Goal: Transaction & Acquisition: Purchase product/service

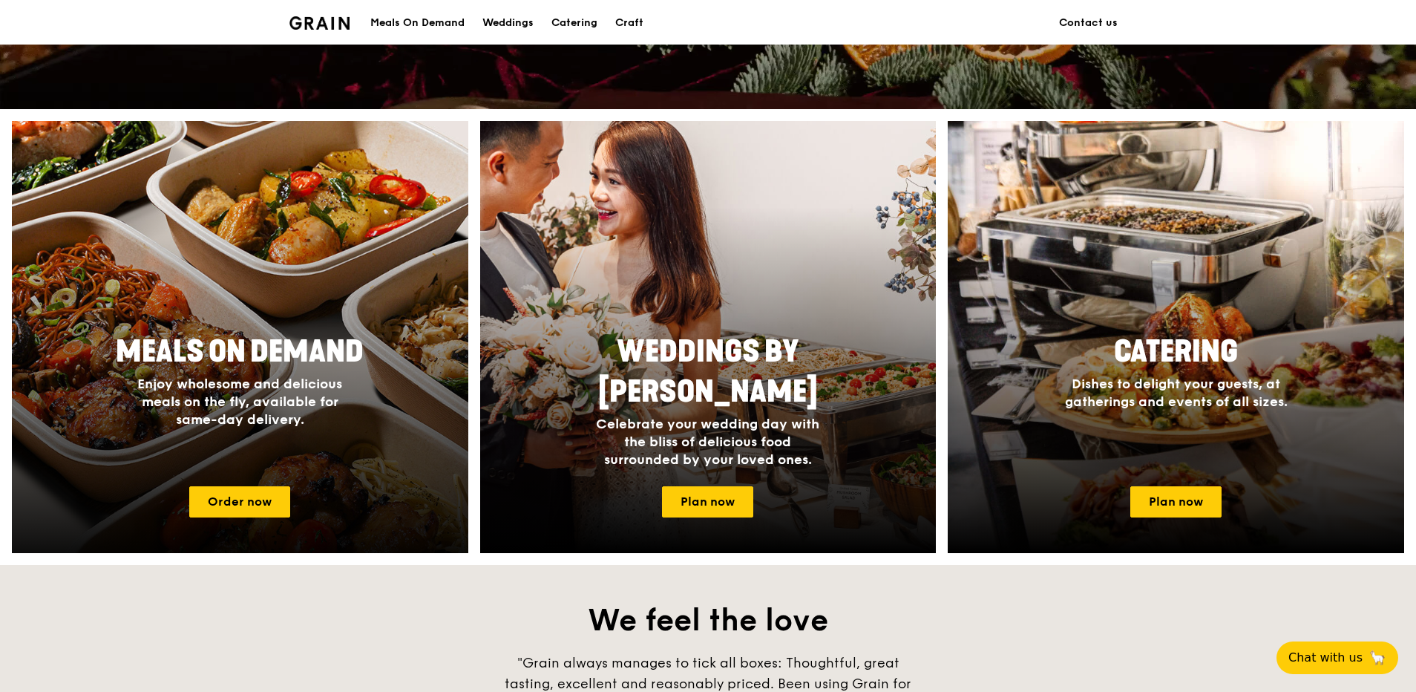
scroll to position [519, 0]
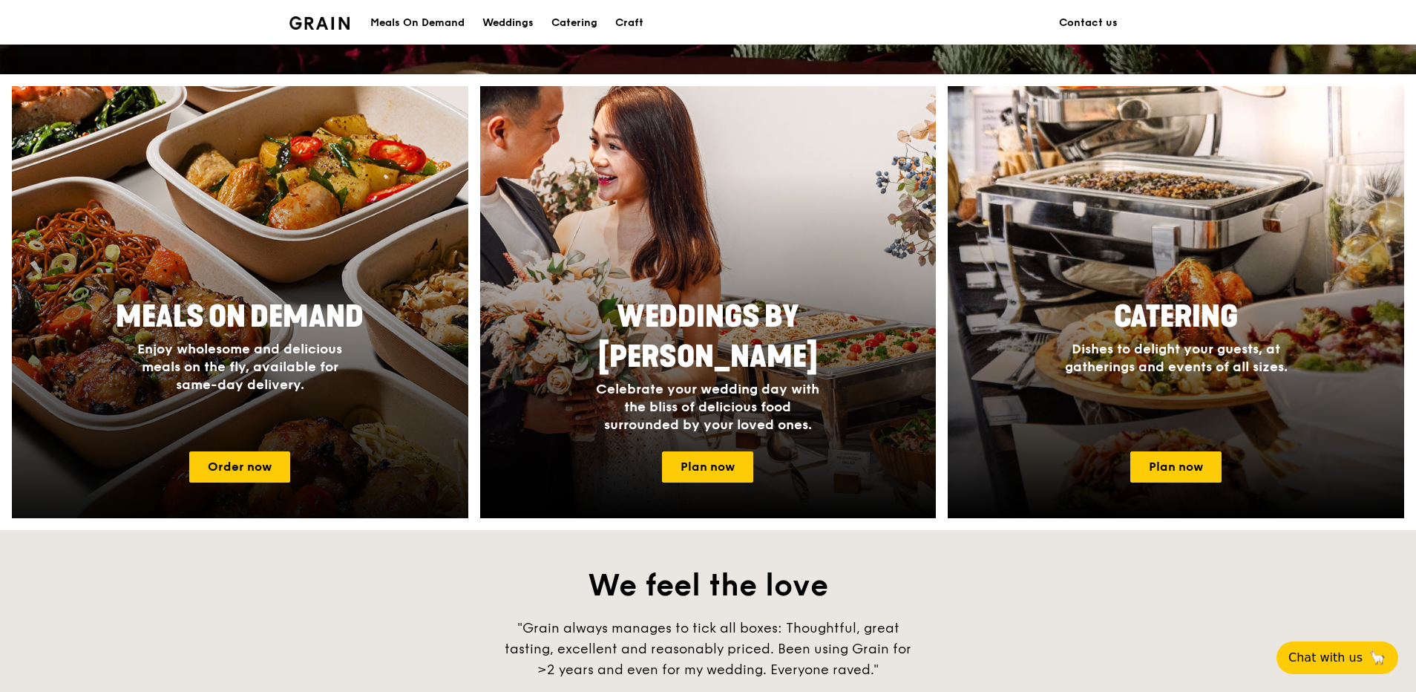
click at [315, 492] on div at bounding box center [240, 302] width 502 height 475
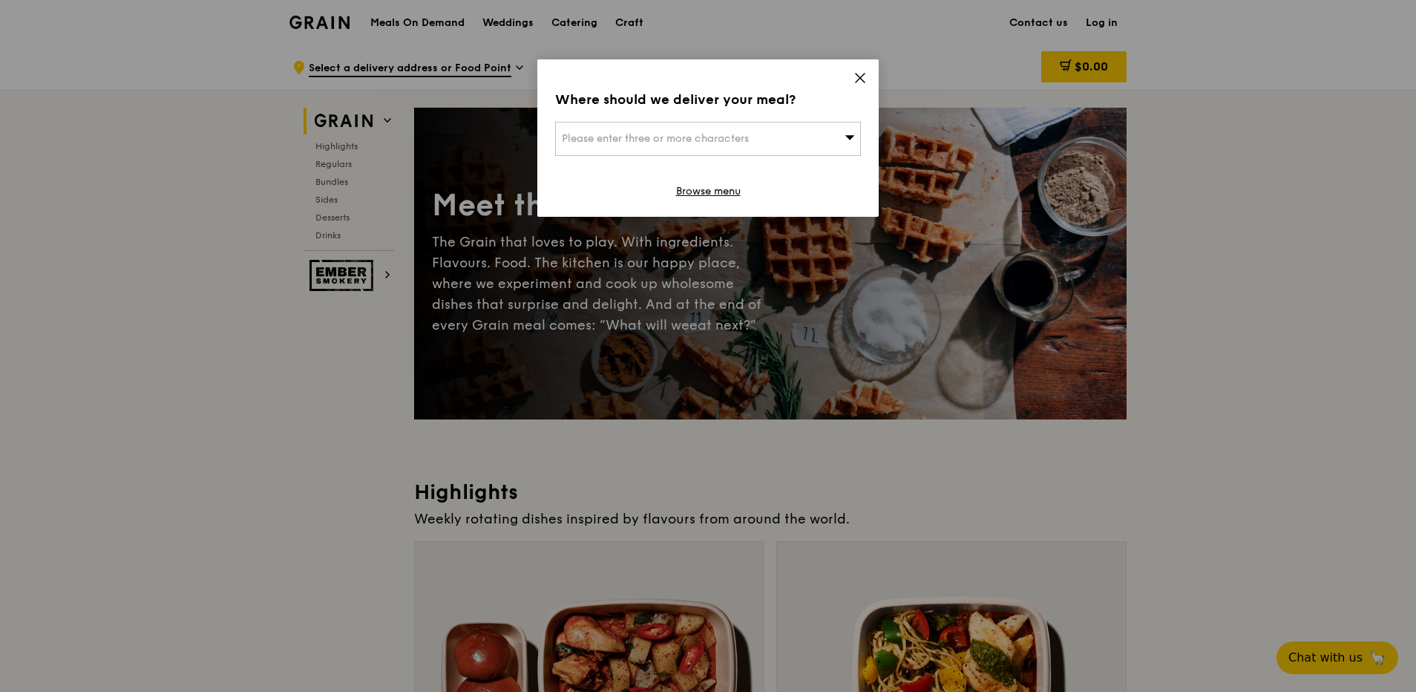
click at [824, 138] on div "Please enter three or more characters" at bounding box center [708, 139] width 306 height 34
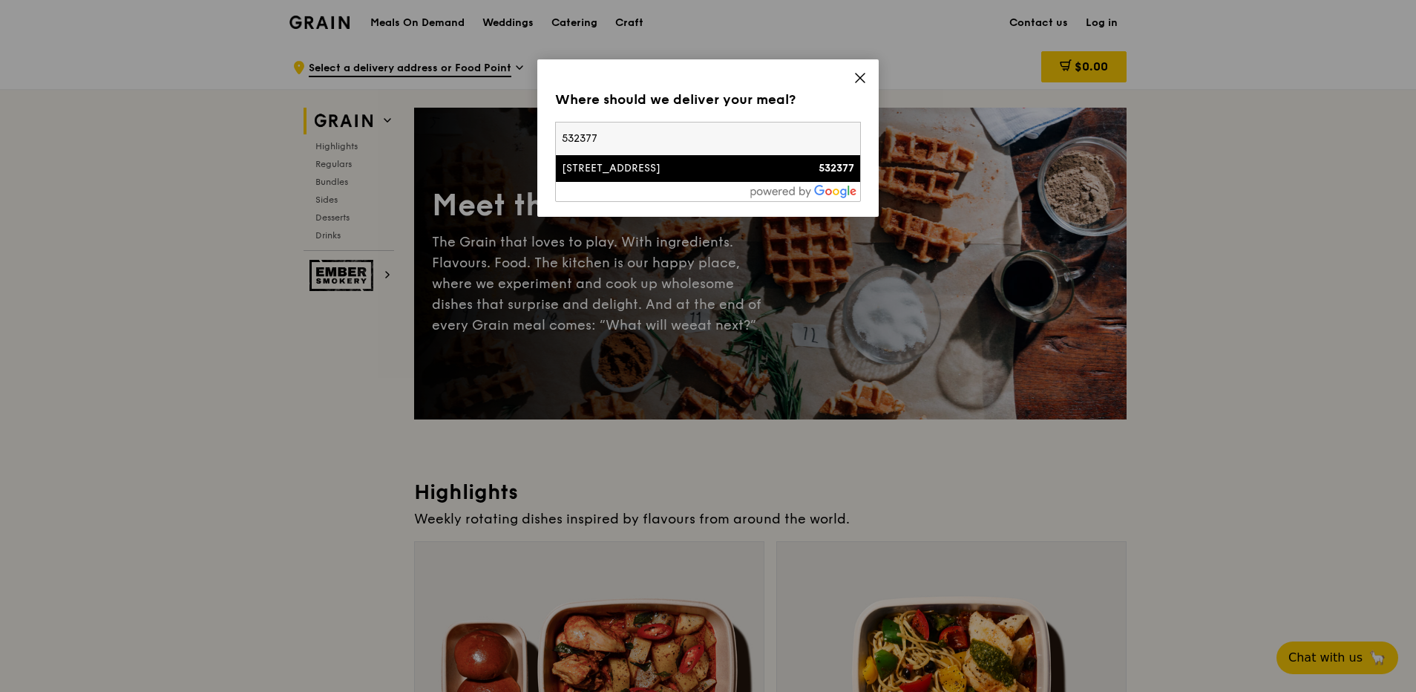
type input "532377"
click at [655, 171] on div "[STREET_ADDRESS]" at bounding box center [672, 168] width 220 height 15
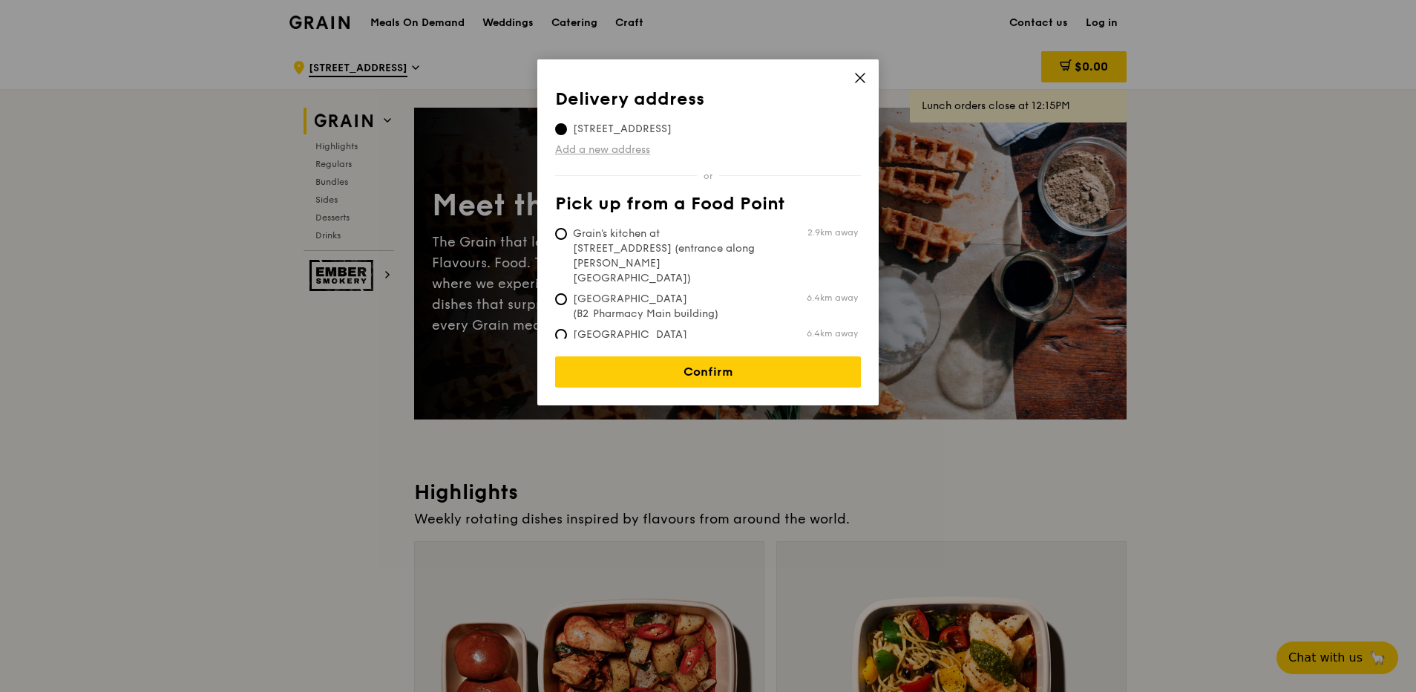
click at [579, 151] on link "Add a new address" at bounding box center [708, 149] width 306 height 15
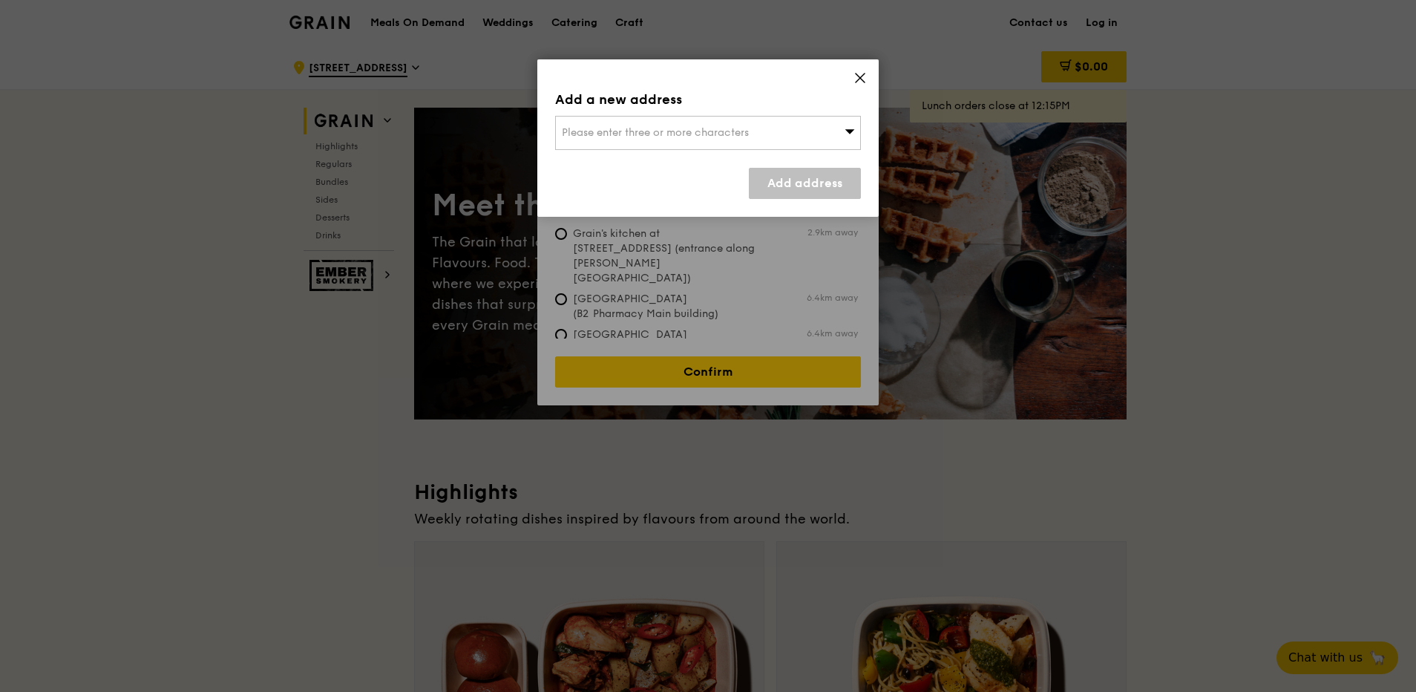
click at [609, 135] on span "Please enter three or more characters" at bounding box center [655, 132] width 187 height 13
click at [609, 135] on input "search" at bounding box center [708, 133] width 304 height 33
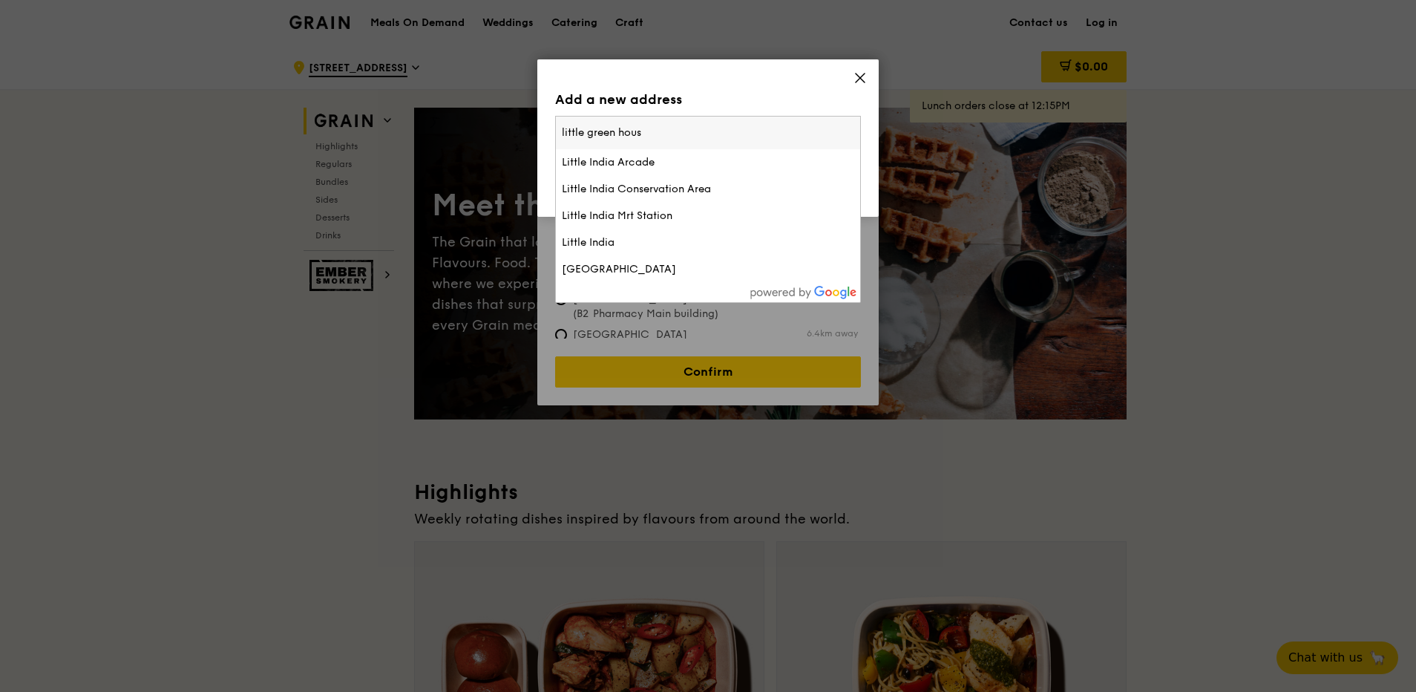
type input "little green house"
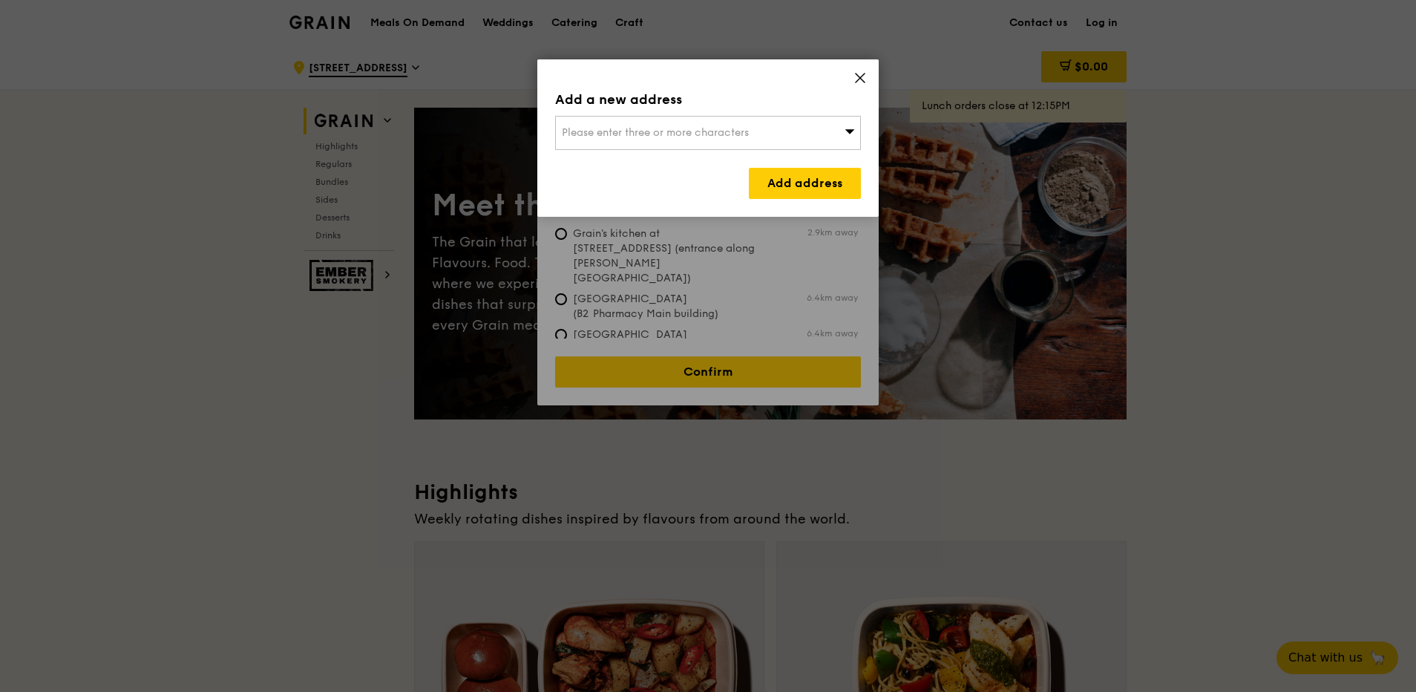
click at [609, 135] on span "Please enter three or more characters" at bounding box center [655, 132] width 187 height 13
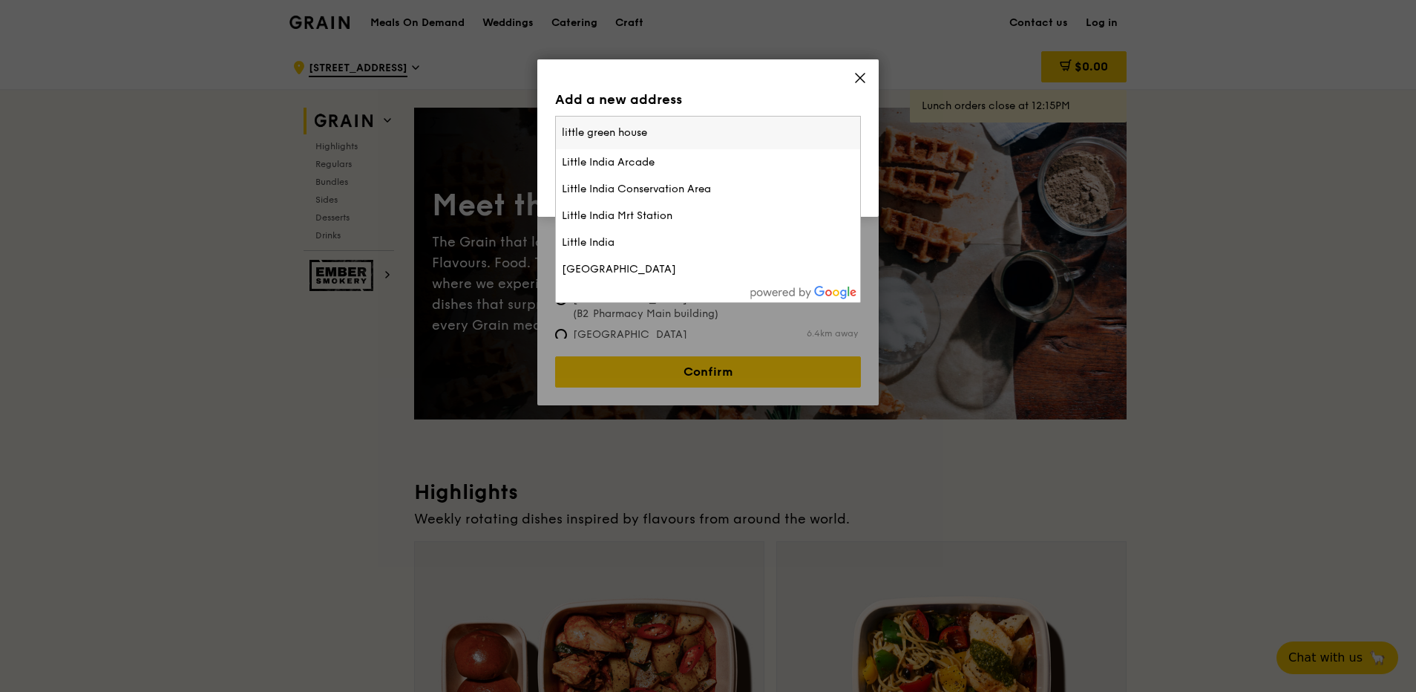
drag, startPoint x: 847, startPoint y: 140, endPoint x: 845, endPoint y: 132, distance: 7.7
click at [846, 133] on input "little green house" at bounding box center [708, 133] width 304 height 33
click at [845, 132] on input "little green house" at bounding box center [708, 133] width 304 height 33
click at [706, 128] on input "search" at bounding box center [708, 133] width 304 height 33
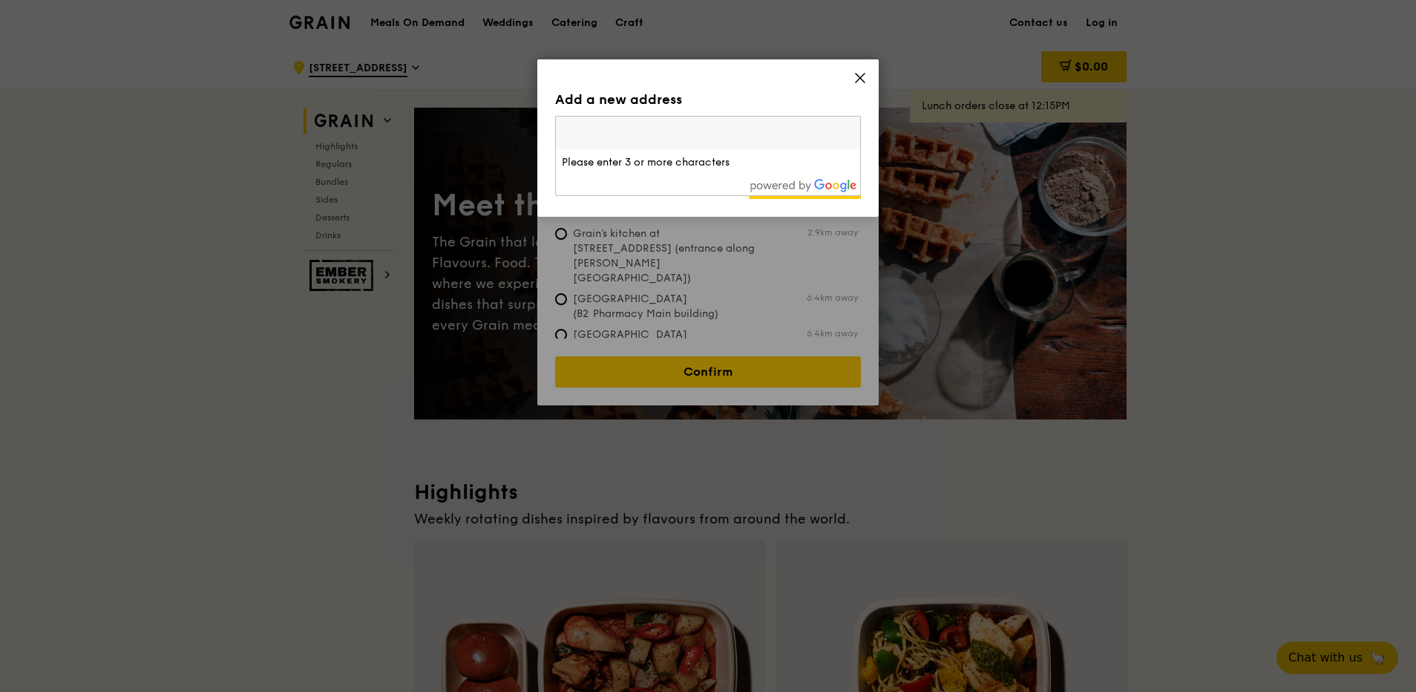
click at [857, 79] on icon at bounding box center [859, 77] width 13 height 13
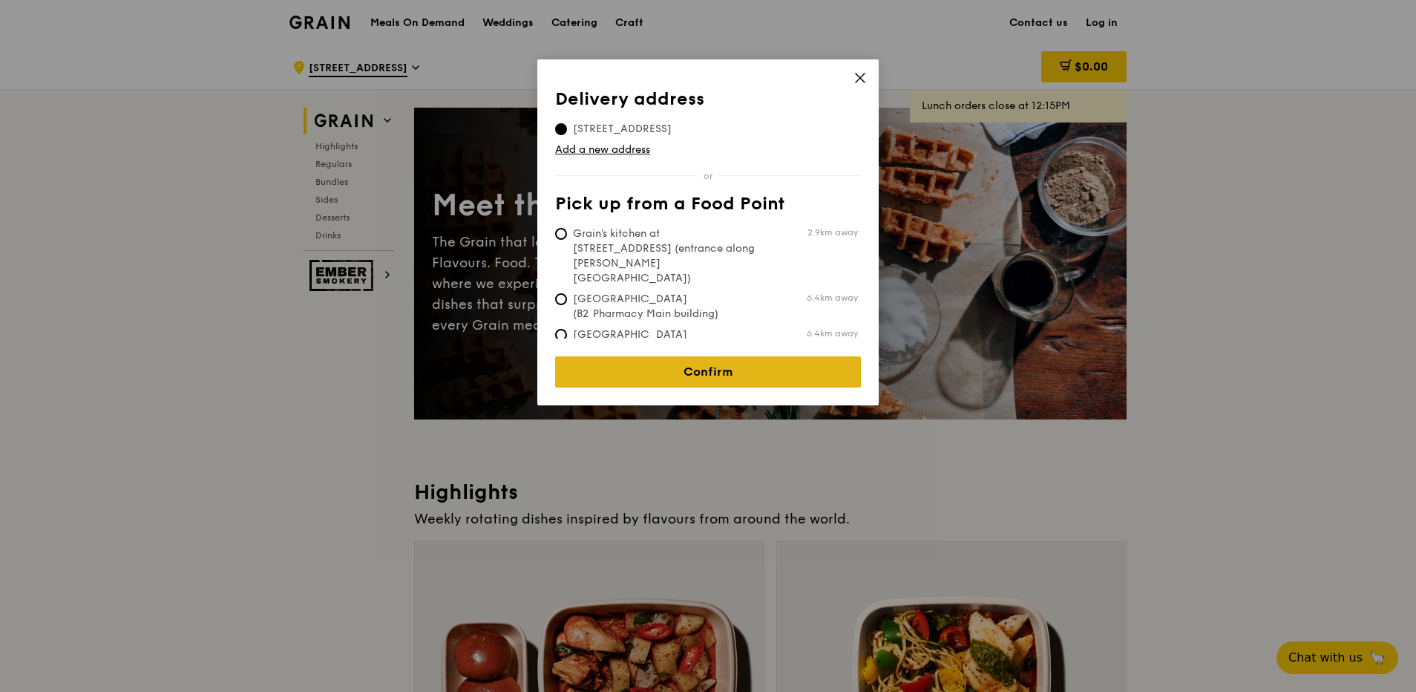
click at [752, 362] on link "Confirm" at bounding box center [708, 371] width 306 height 31
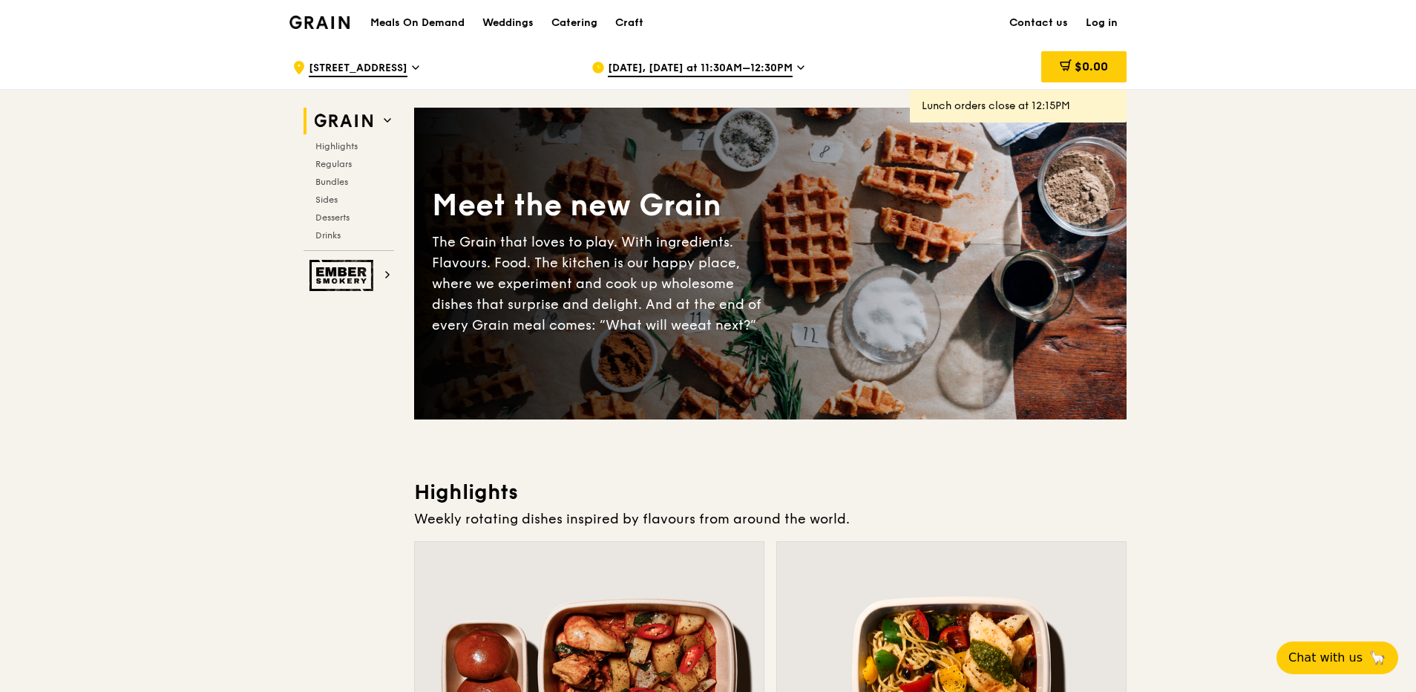
click at [658, 61] on span "[DATE], [DATE] at 11:30AM–12:30PM" at bounding box center [700, 69] width 185 height 16
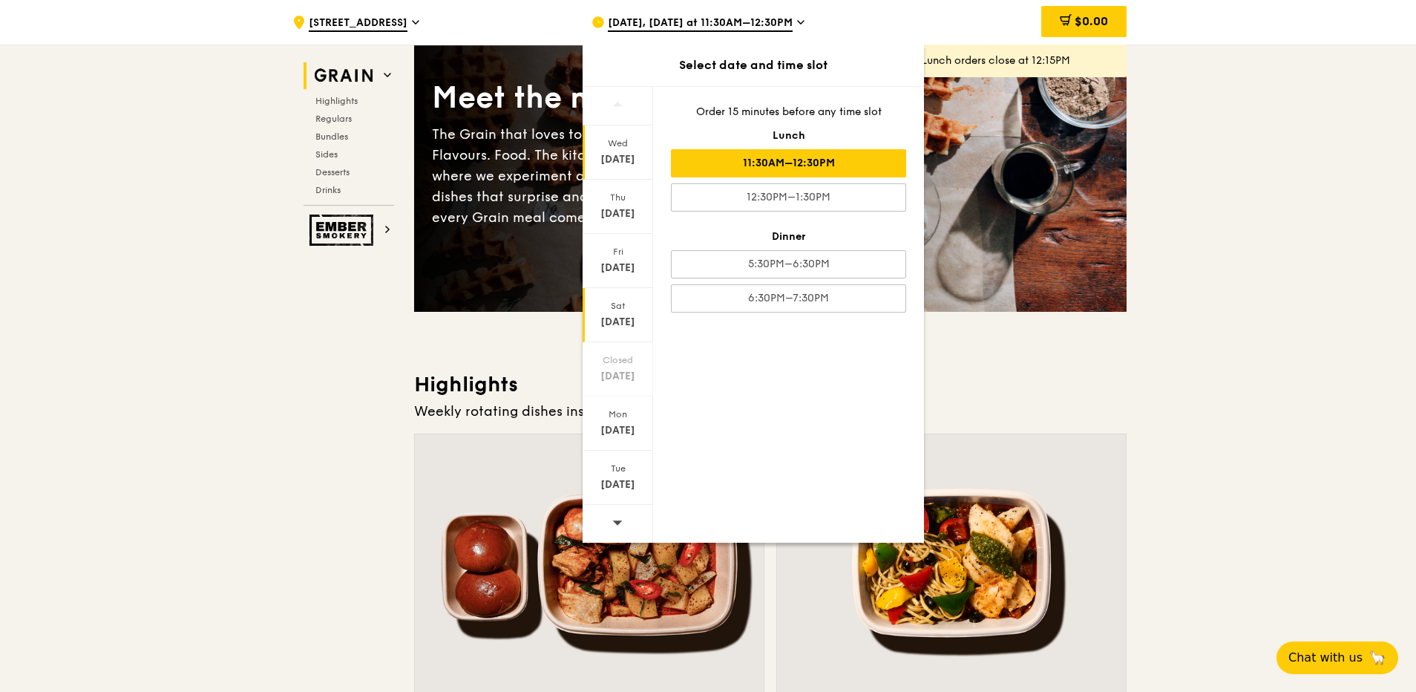
scroll to position [297, 0]
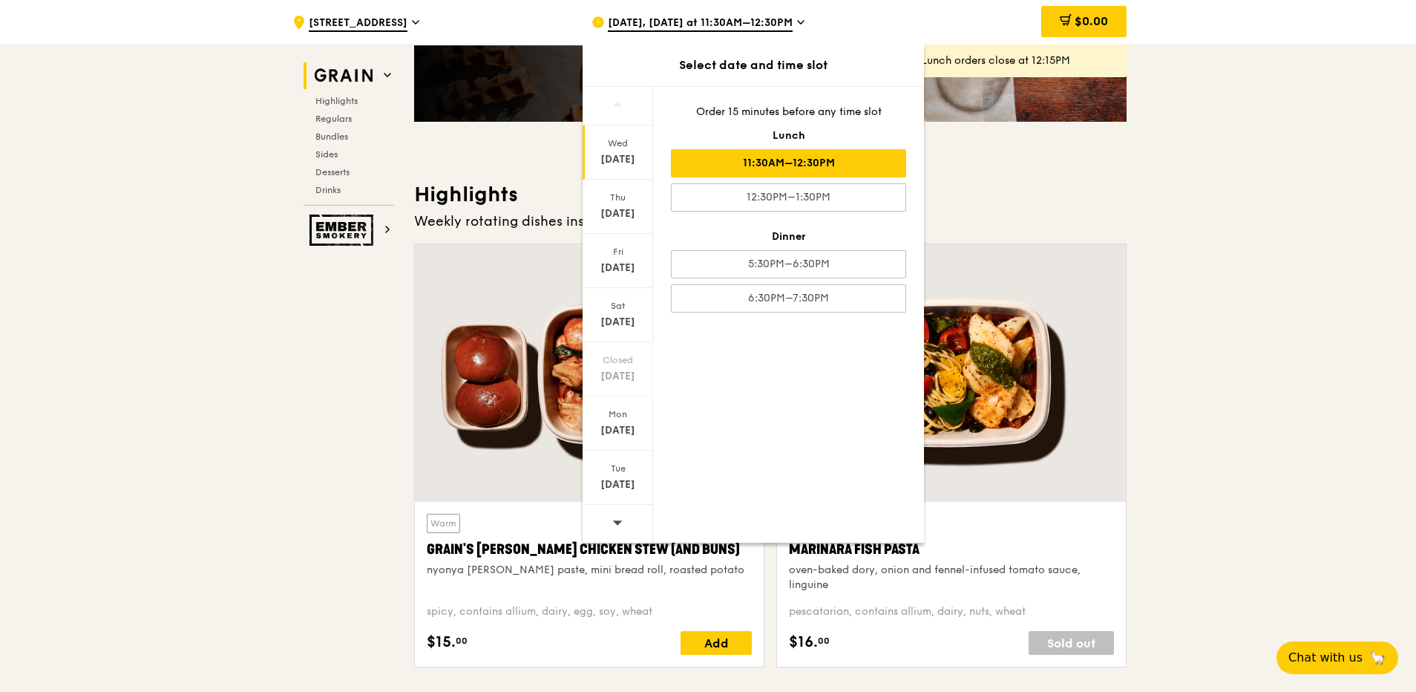
click at [629, 540] on div at bounding box center [618, 524] width 70 height 38
click at [623, 522] on div at bounding box center [618, 524] width 70 height 38
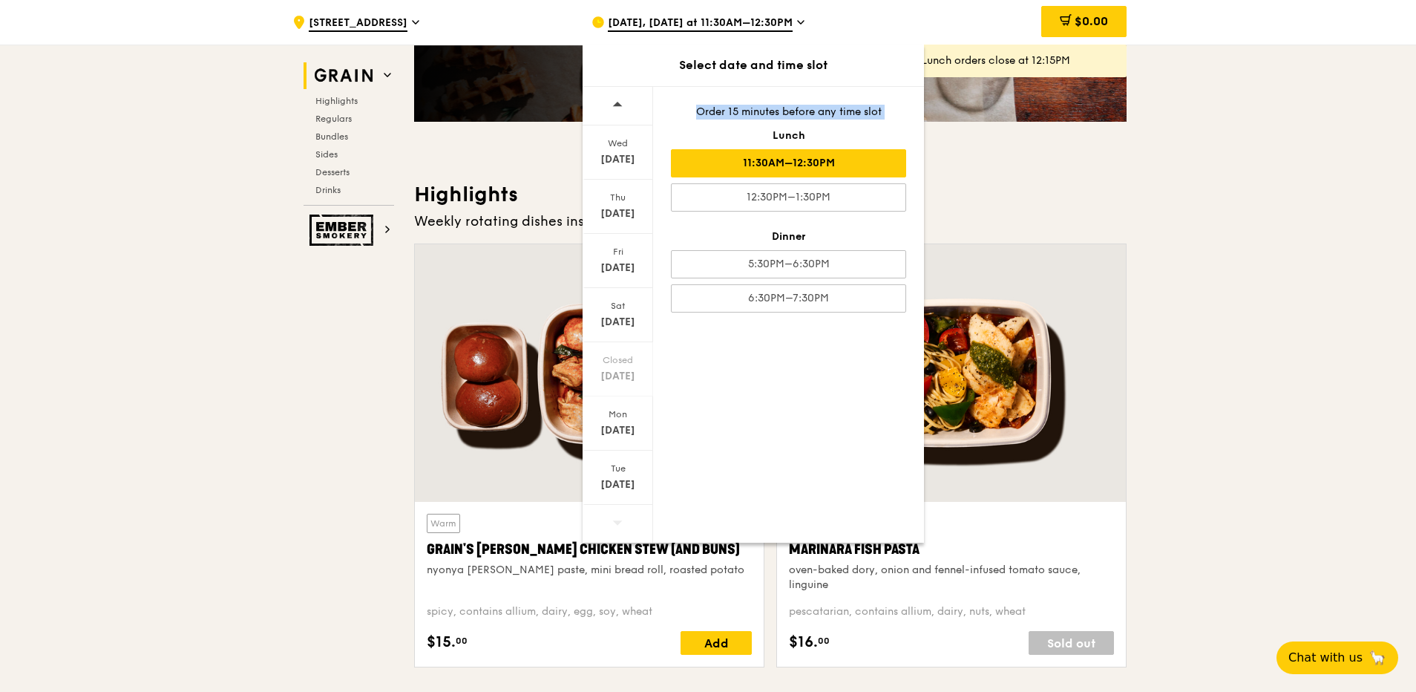
click at [623, 522] on div at bounding box center [618, 524] width 70 height 38
click at [621, 201] on div "Thu" at bounding box center [618, 197] width 66 height 12
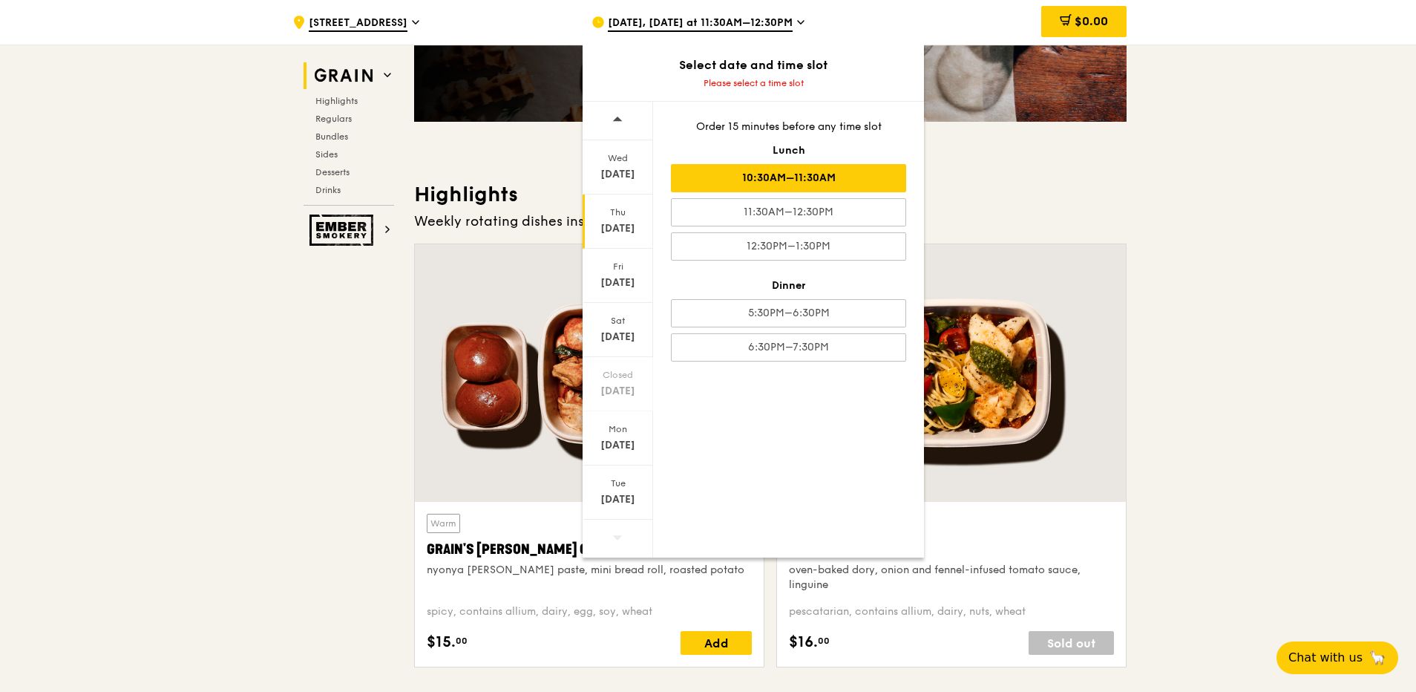
click at [791, 179] on div "10:30AM–11:30AM" at bounding box center [788, 178] width 235 height 28
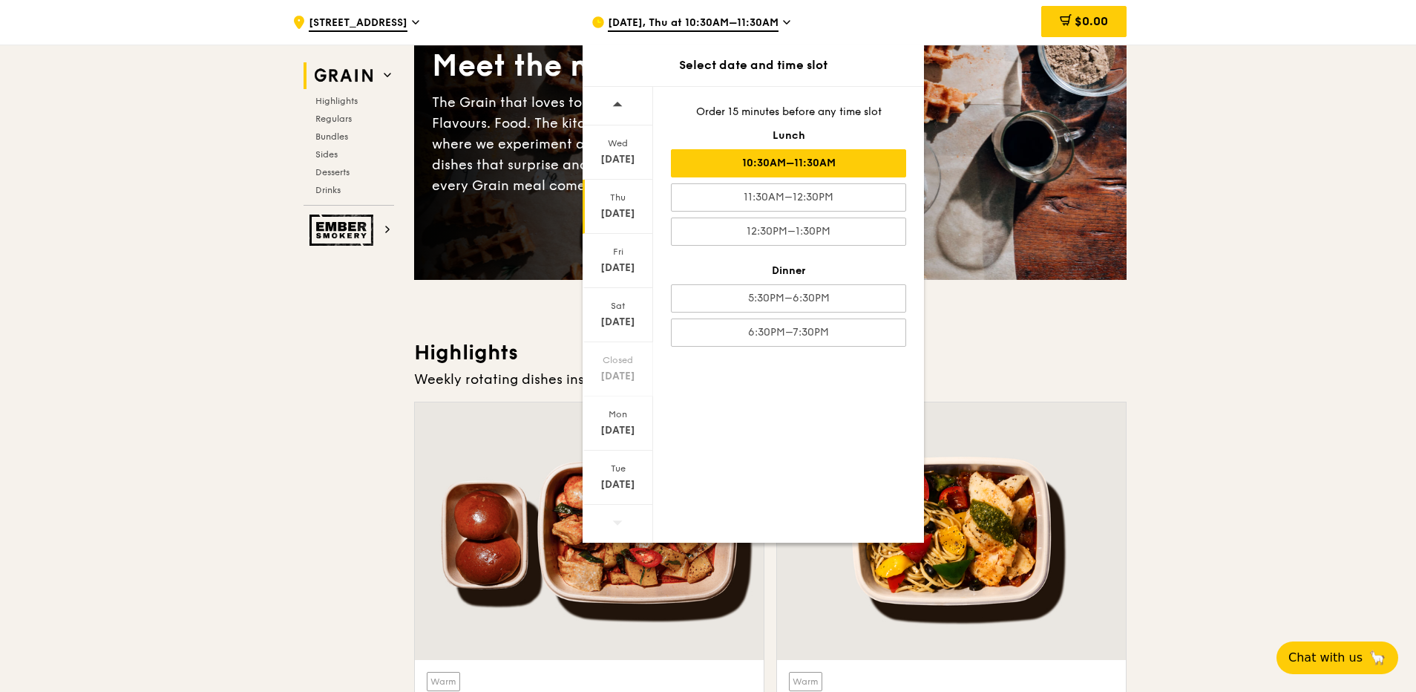
scroll to position [0, 0]
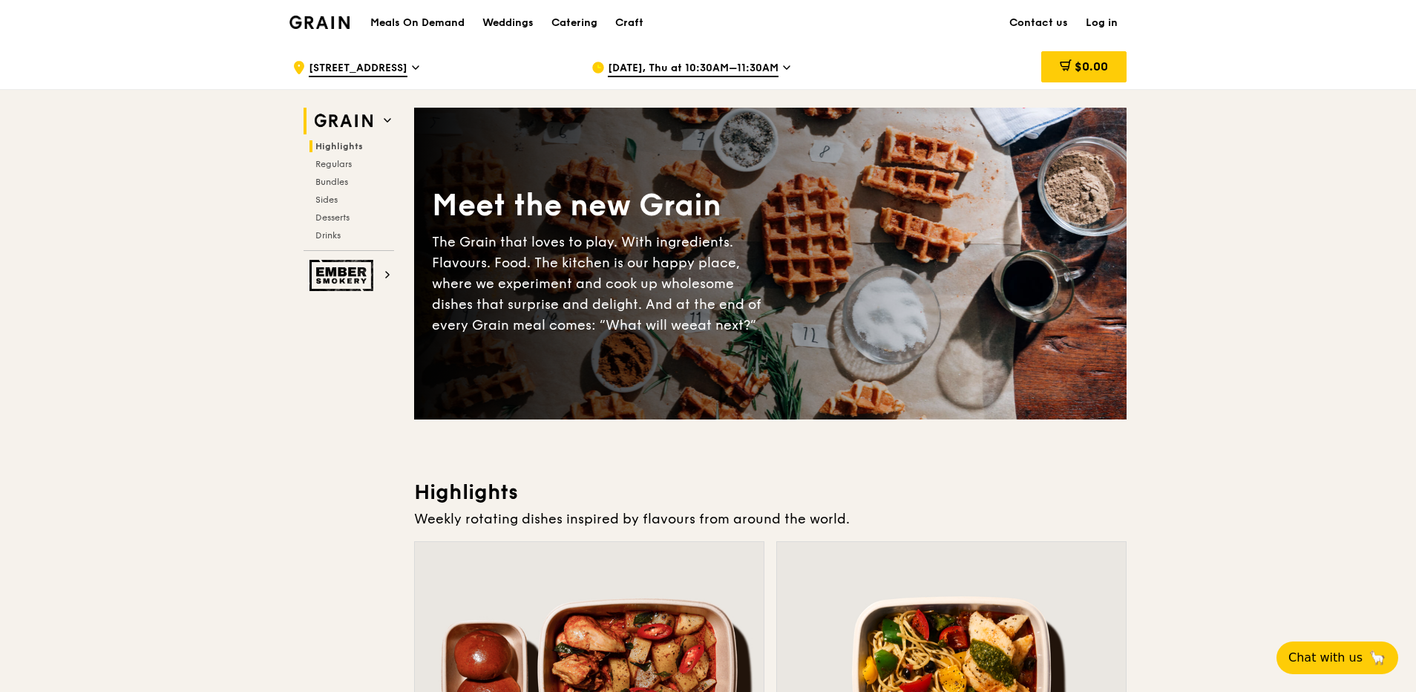
click at [341, 142] on span "Highlights" at bounding box center [338, 146] width 47 height 10
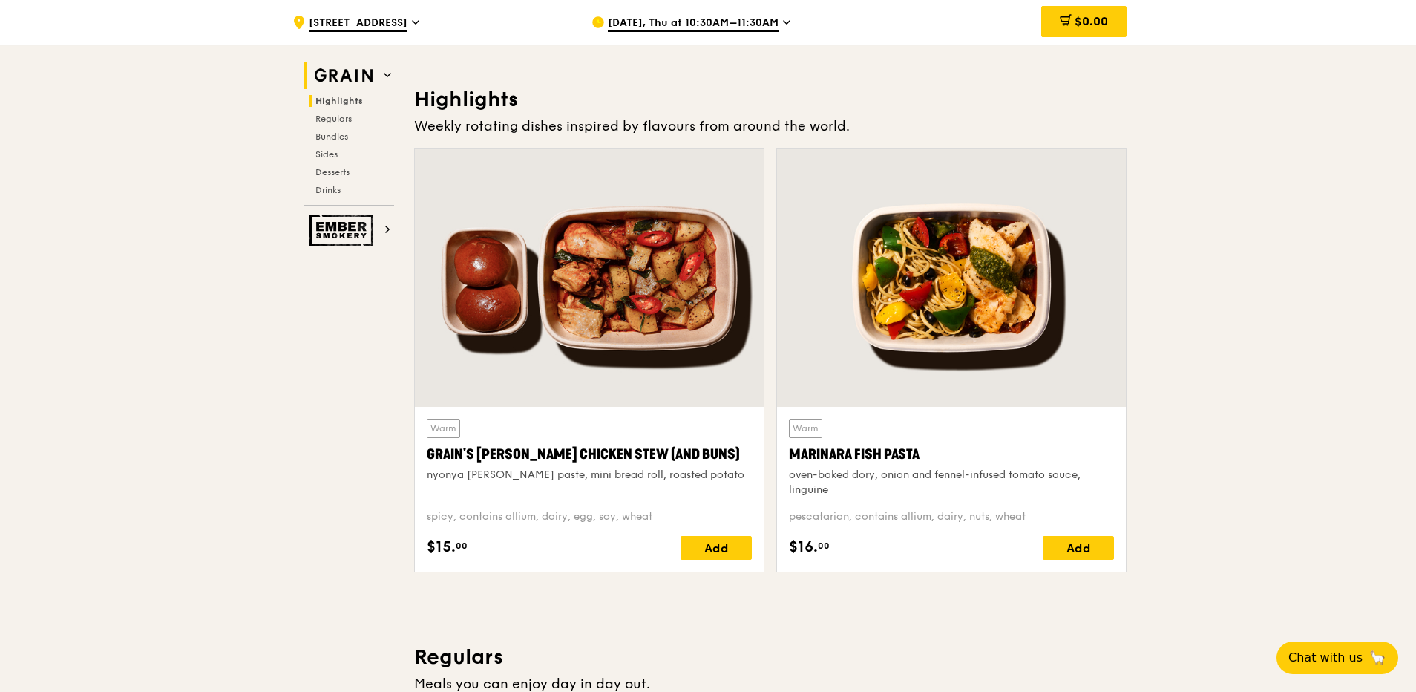
scroll to position [419, 0]
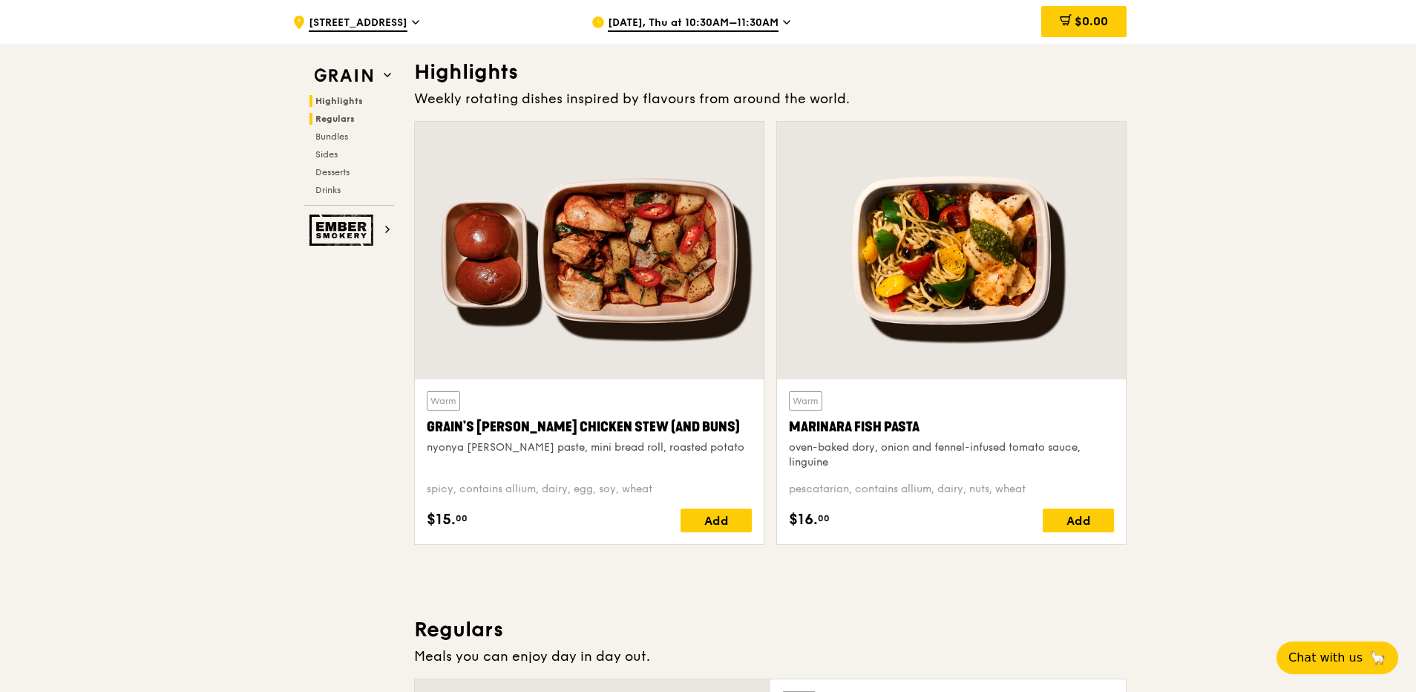
click at [335, 114] on span "Regulars" at bounding box center [334, 119] width 39 height 10
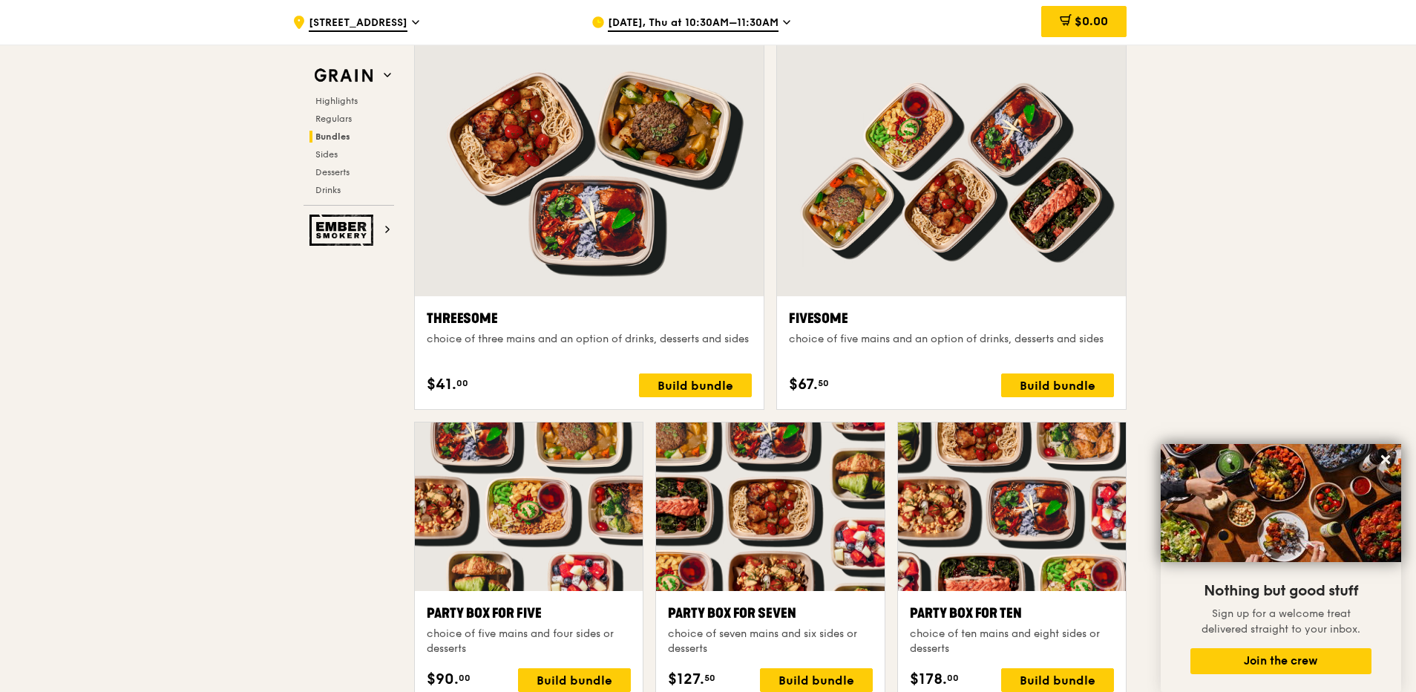
scroll to position [2683, 0]
